Goal: Information Seeking & Learning: Find specific fact

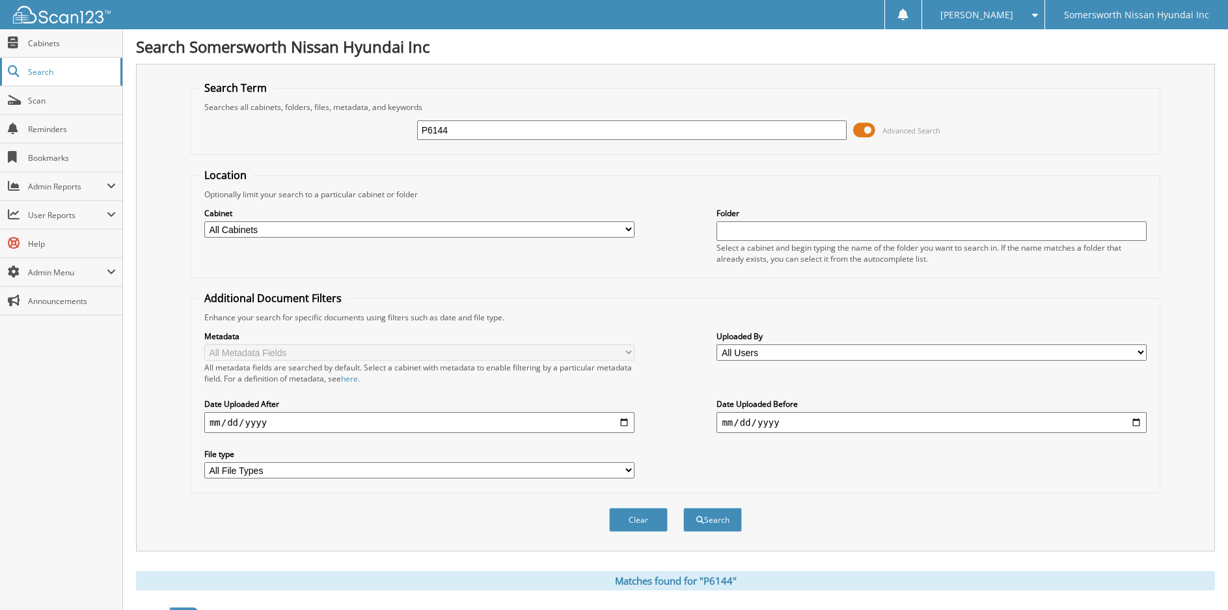
drag, startPoint x: 525, startPoint y: 129, endPoint x: 18, endPoint y: 73, distance: 510.1
click at [530, 128] on input "text" at bounding box center [632, 130] width 430 height 20
type input "P6811"
click at [683, 508] on button "Search" at bounding box center [712, 520] width 59 height 24
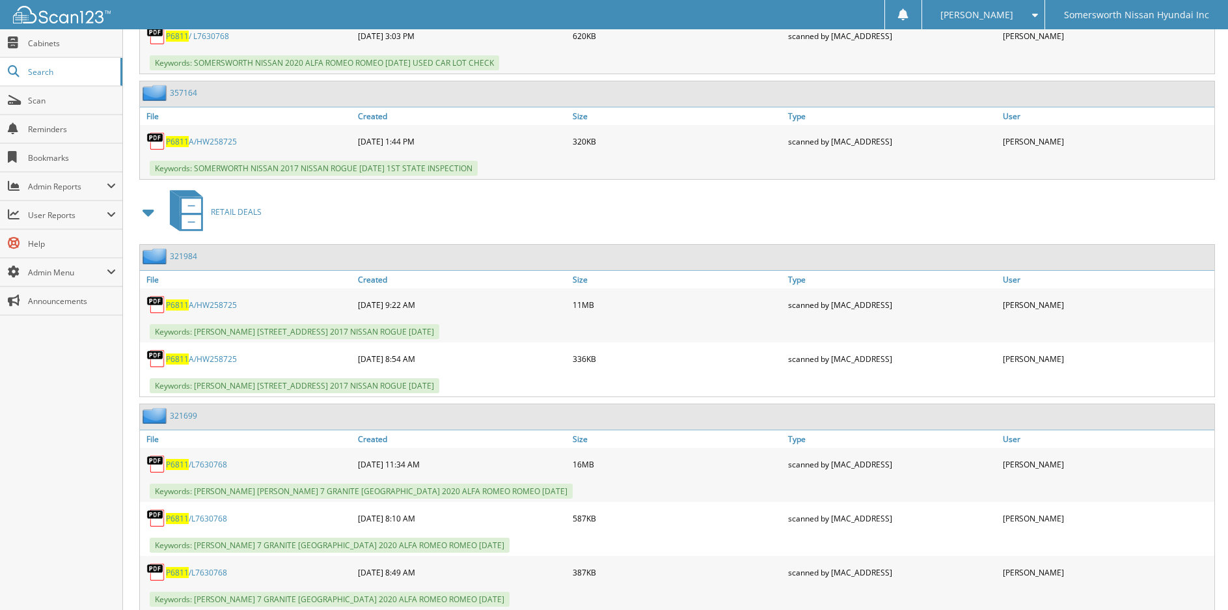
scroll to position [911, 0]
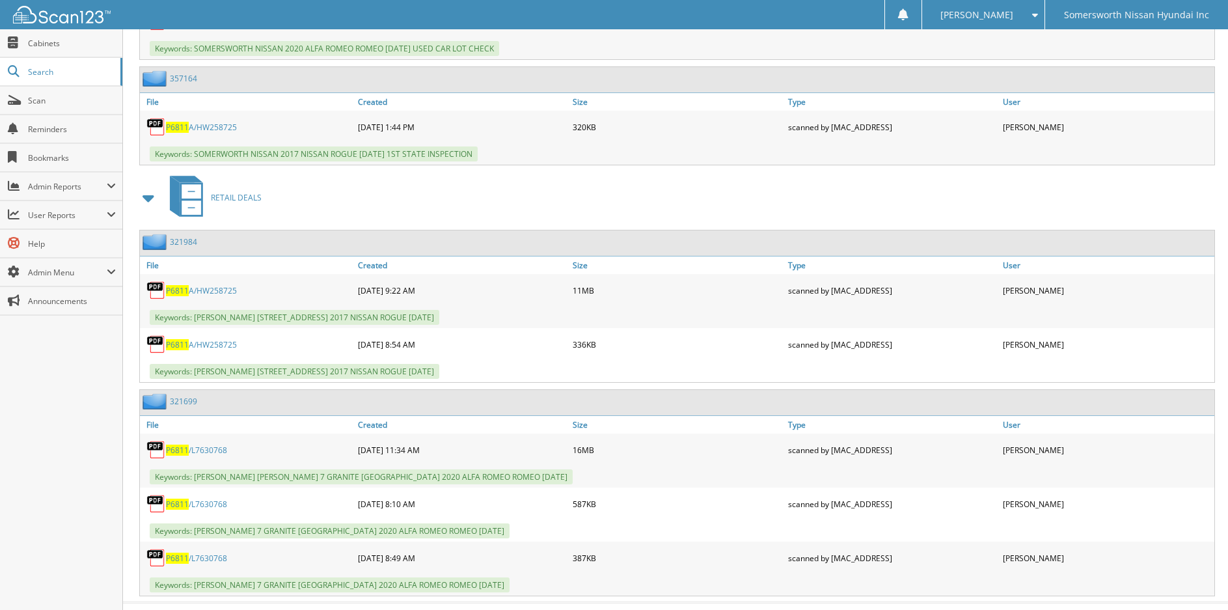
click at [181, 450] on span "P6811" at bounding box center [177, 450] width 23 height 11
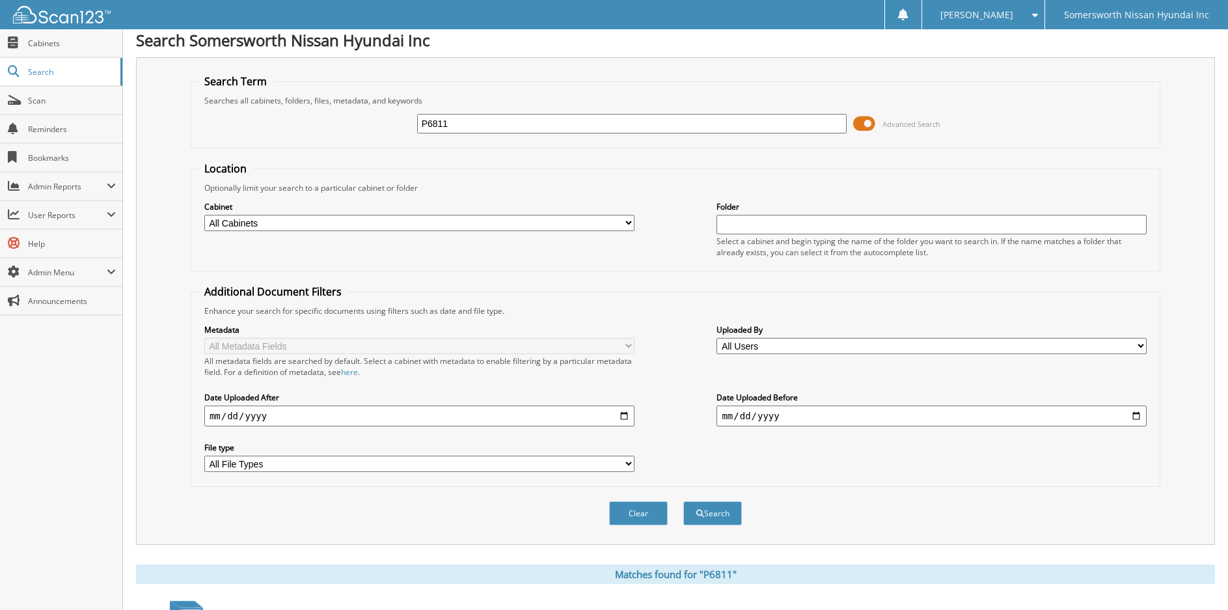
scroll to position [0, 0]
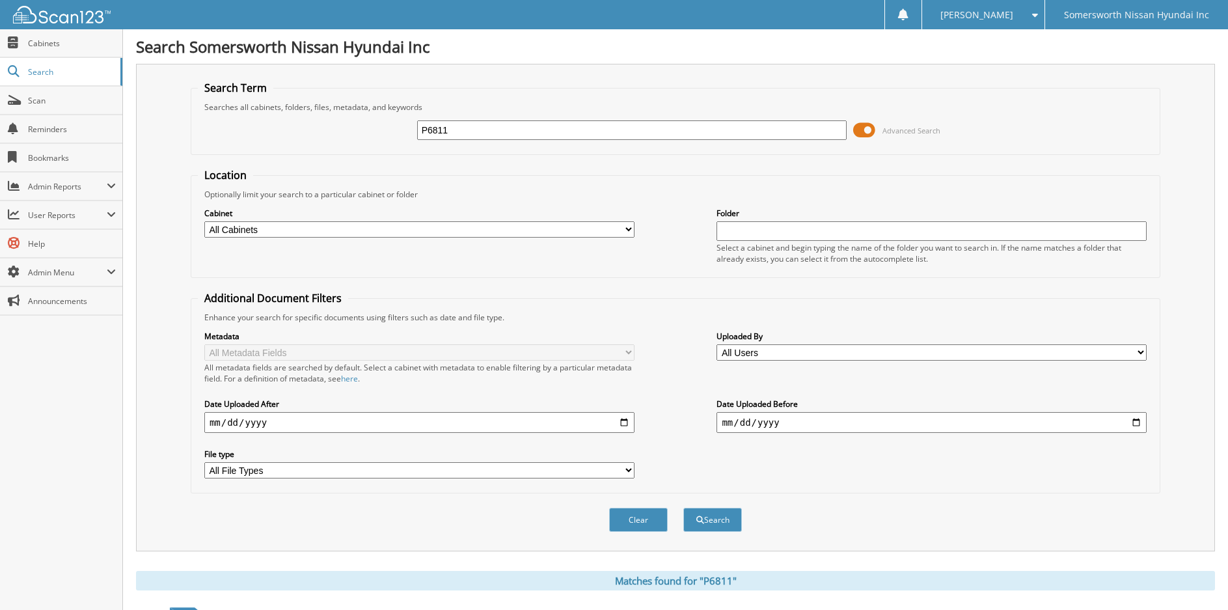
drag, startPoint x: 520, startPoint y: 135, endPoint x: 126, endPoint y: 125, distance: 394.6
type input "N25110"
click at [683, 508] on button "Search" at bounding box center [712, 520] width 59 height 24
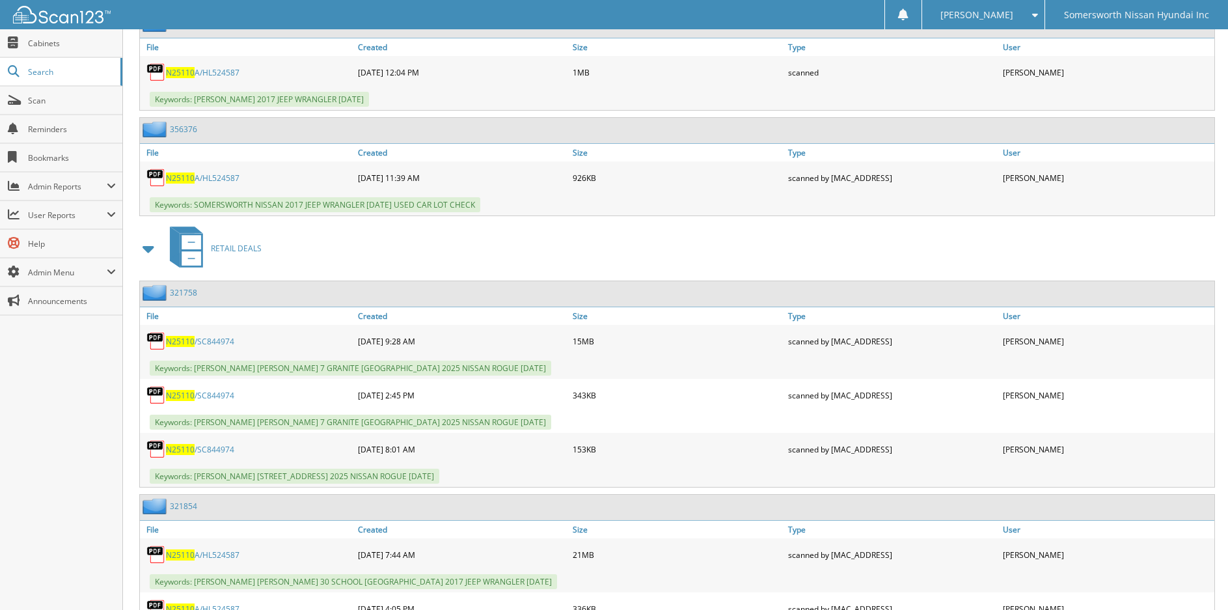
scroll to position [1237, 0]
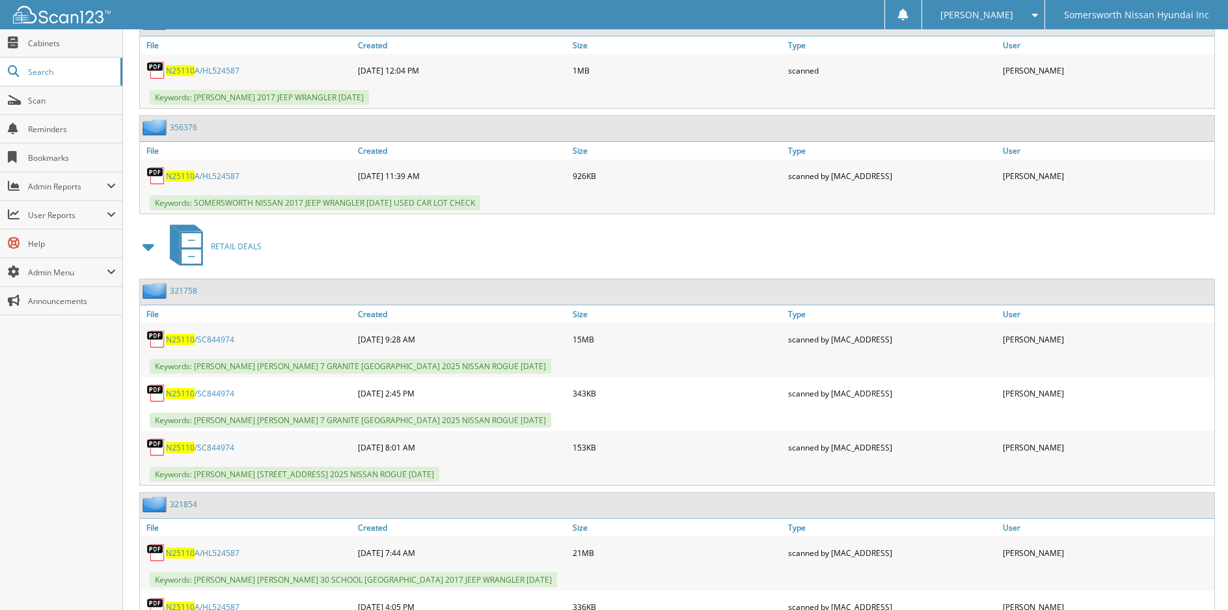
click at [184, 338] on span "N25110" at bounding box center [180, 339] width 29 height 11
click at [998, 8] on div "[PERSON_NAME]" at bounding box center [984, 14] width 110 height 29
click at [1010, 68] on link "Logout" at bounding box center [983, 63] width 123 height 23
